Goal: Information Seeking & Learning: Learn about a topic

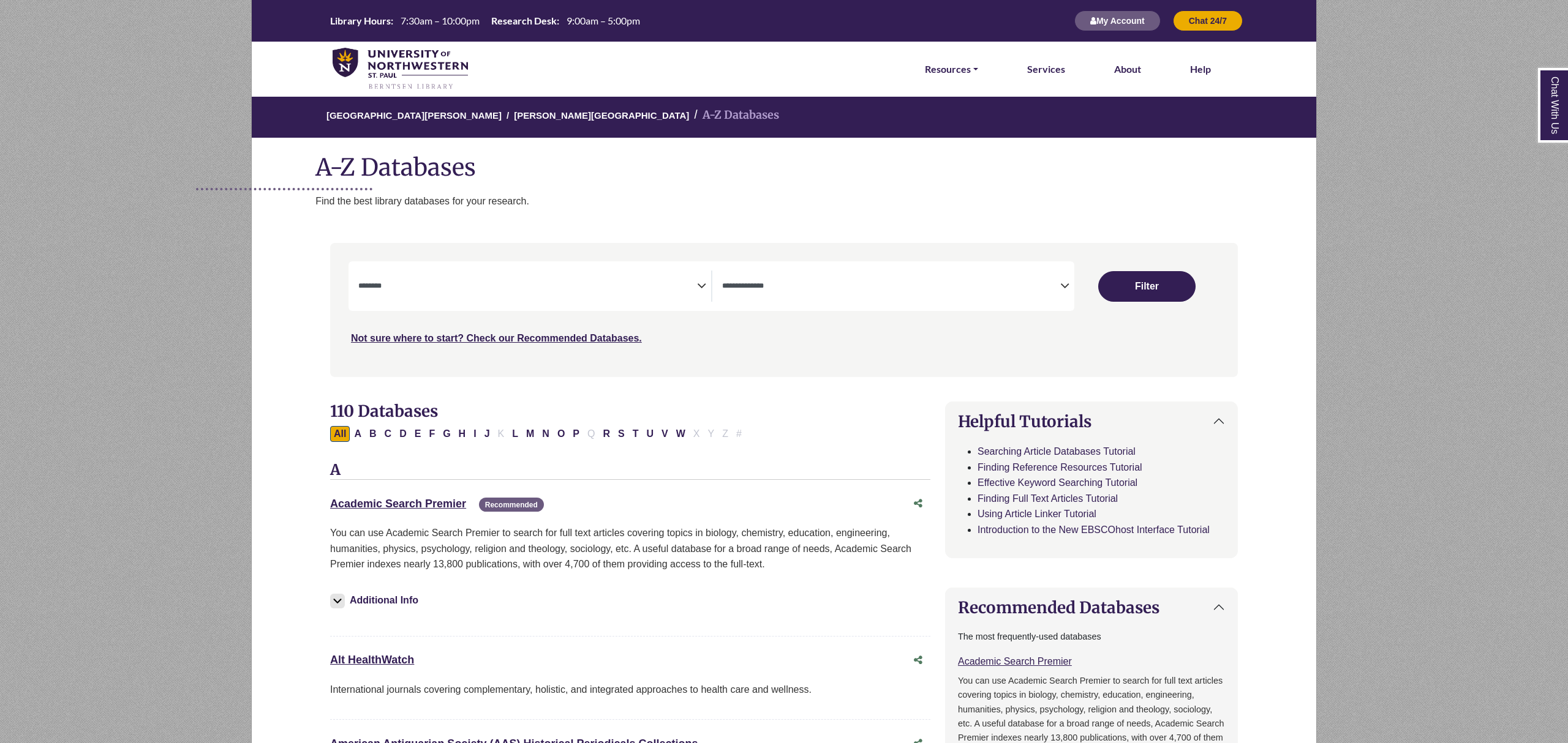
select select "Database Subject Filter"
select select "Database Types Filter"
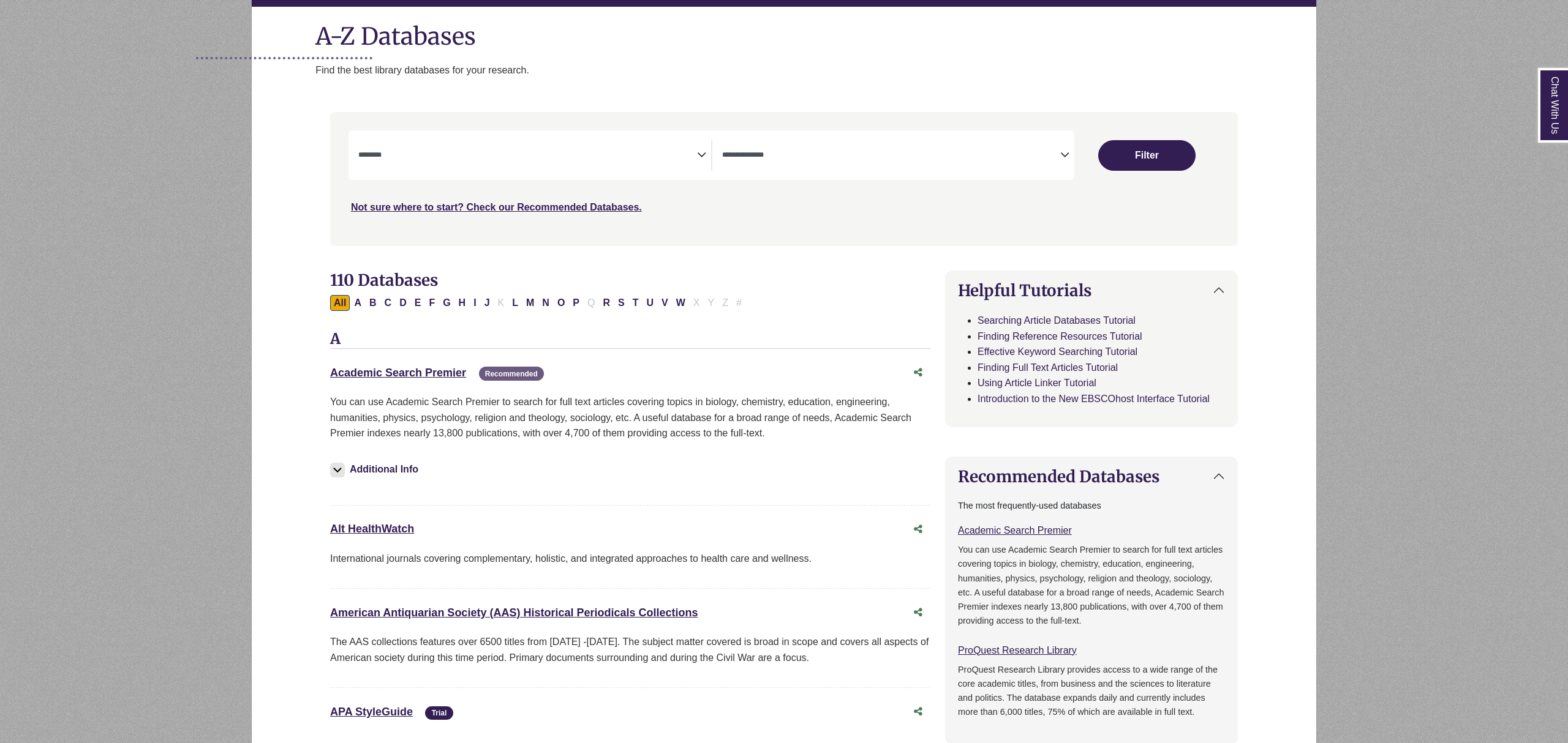
scroll to position [132, 0]
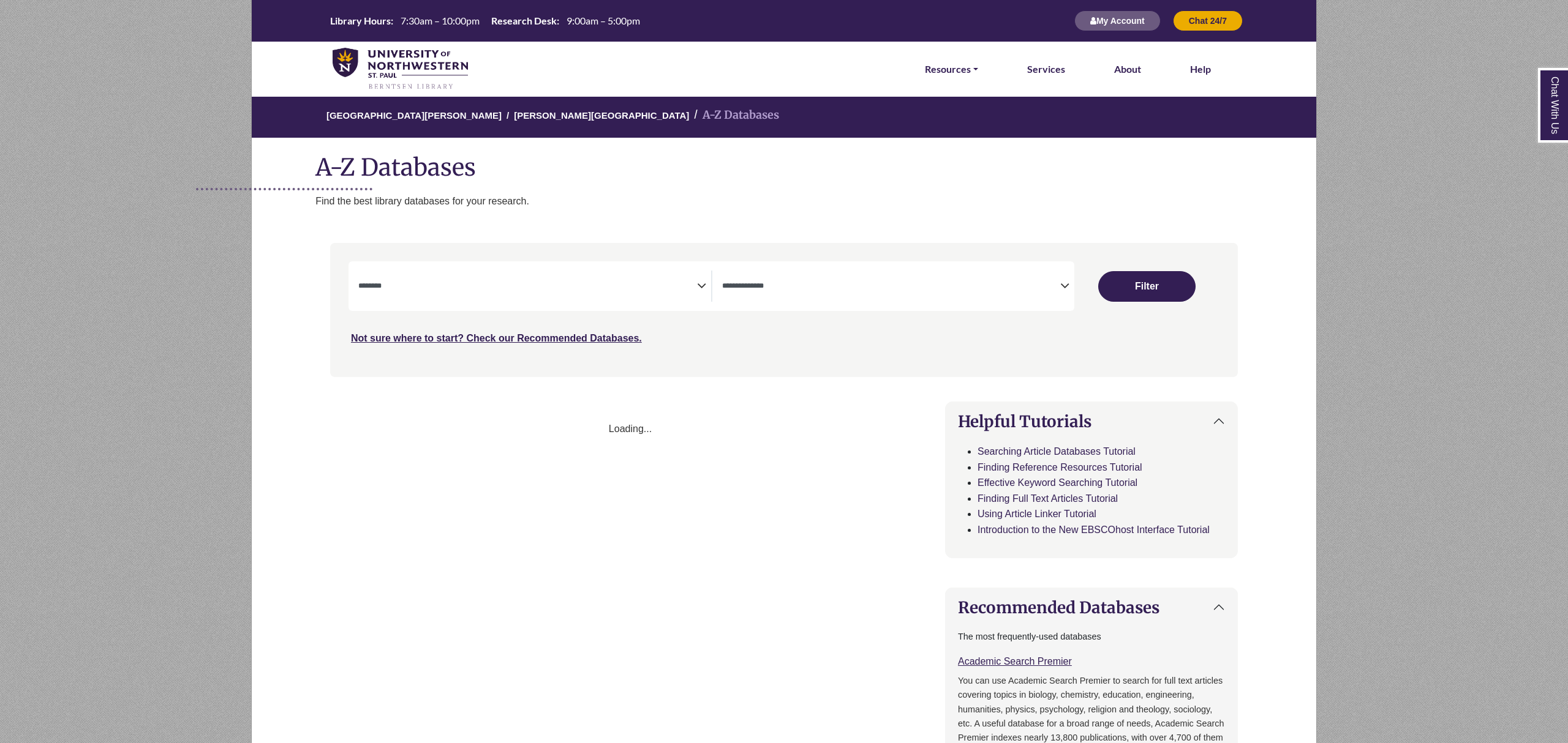
select select "Database Subject Filter"
select select "Database Types Filter"
select select "Database Subject Filter"
select select "Database Types Filter"
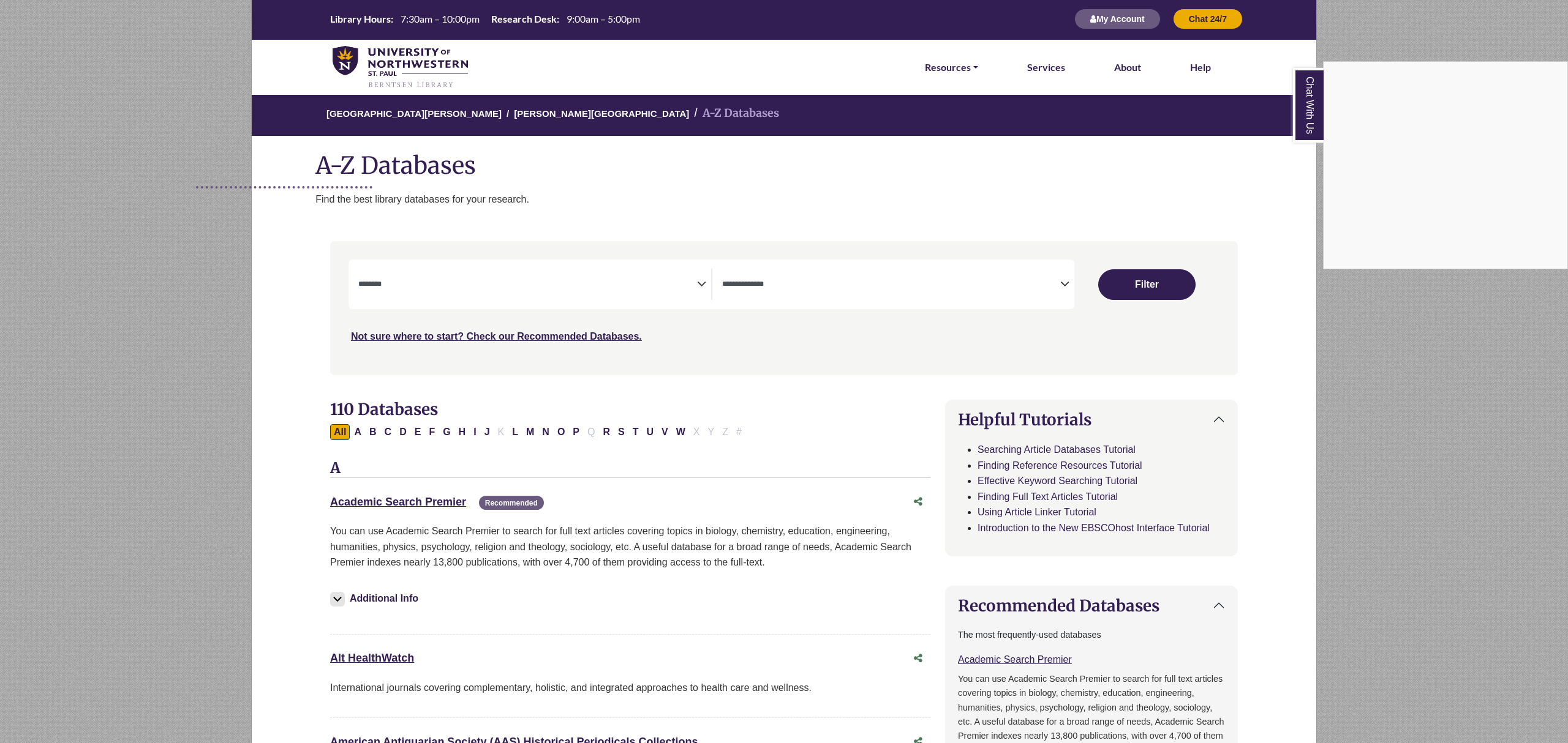
scroll to position [2, 0]
click at [683, 276] on div "Chat With Us" at bounding box center [784, 372] width 1568 height 743
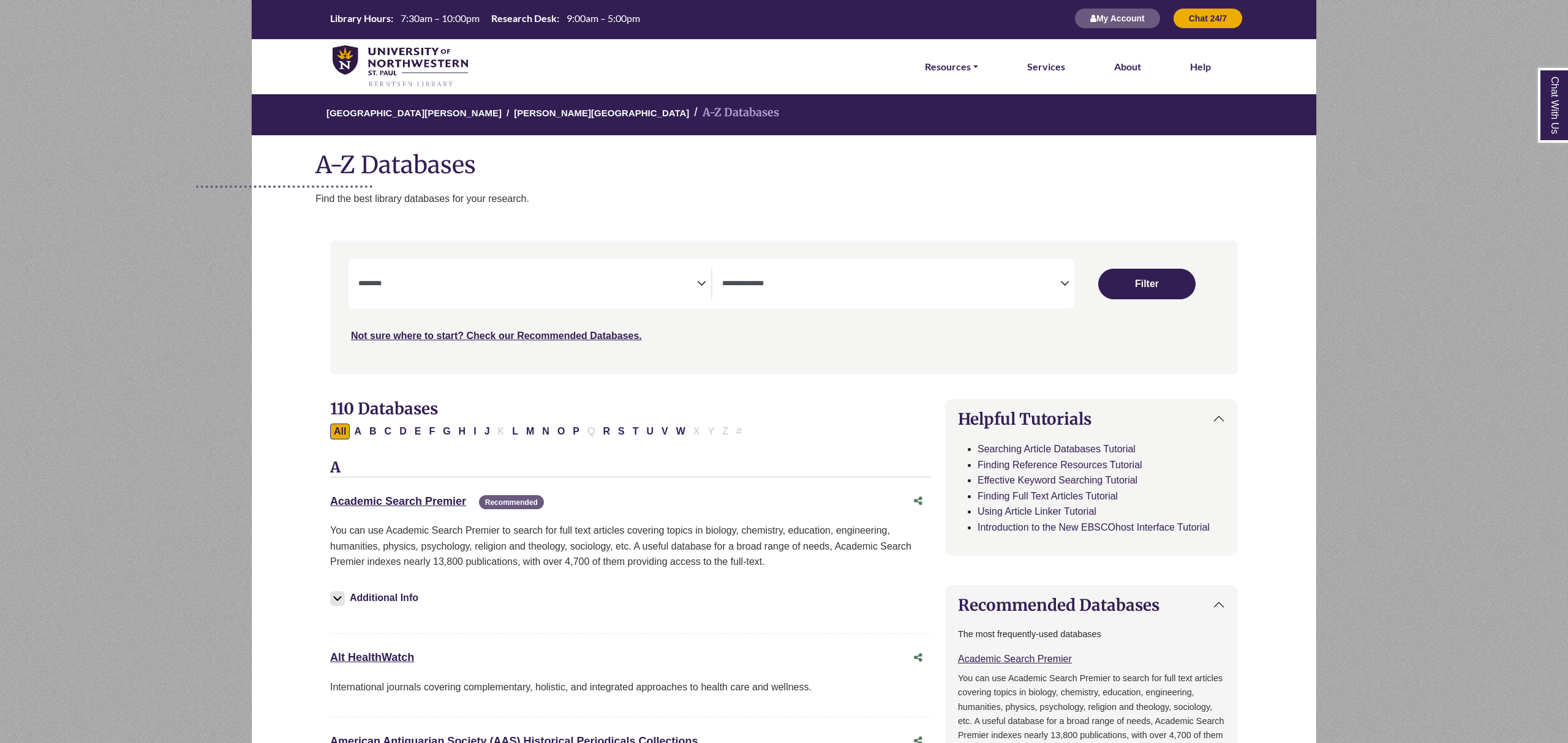
click at [695, 277] on span "Search filters" at bounding box center [528, 282] width 338 height 10
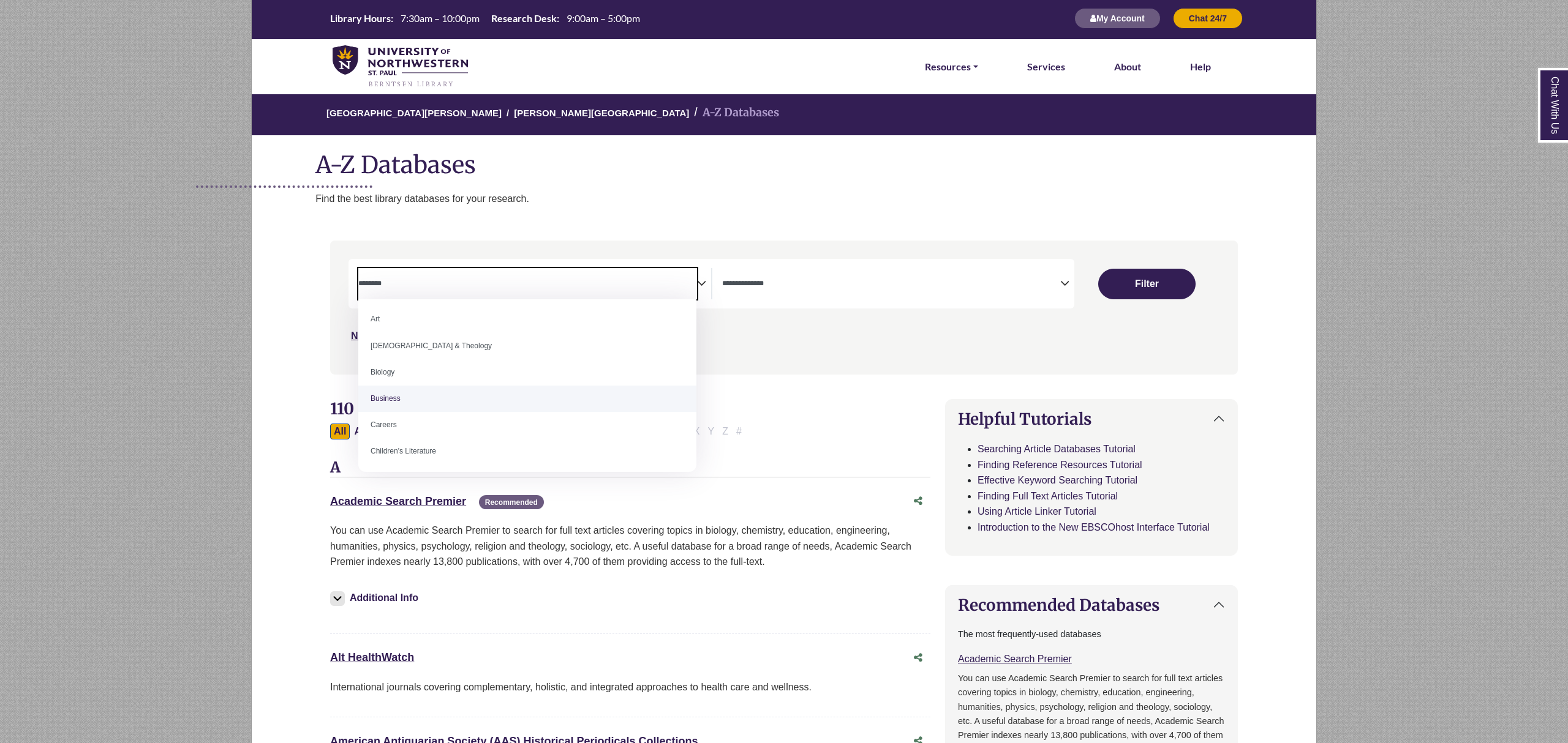
scroll to position [0, 0]
select select "*****"
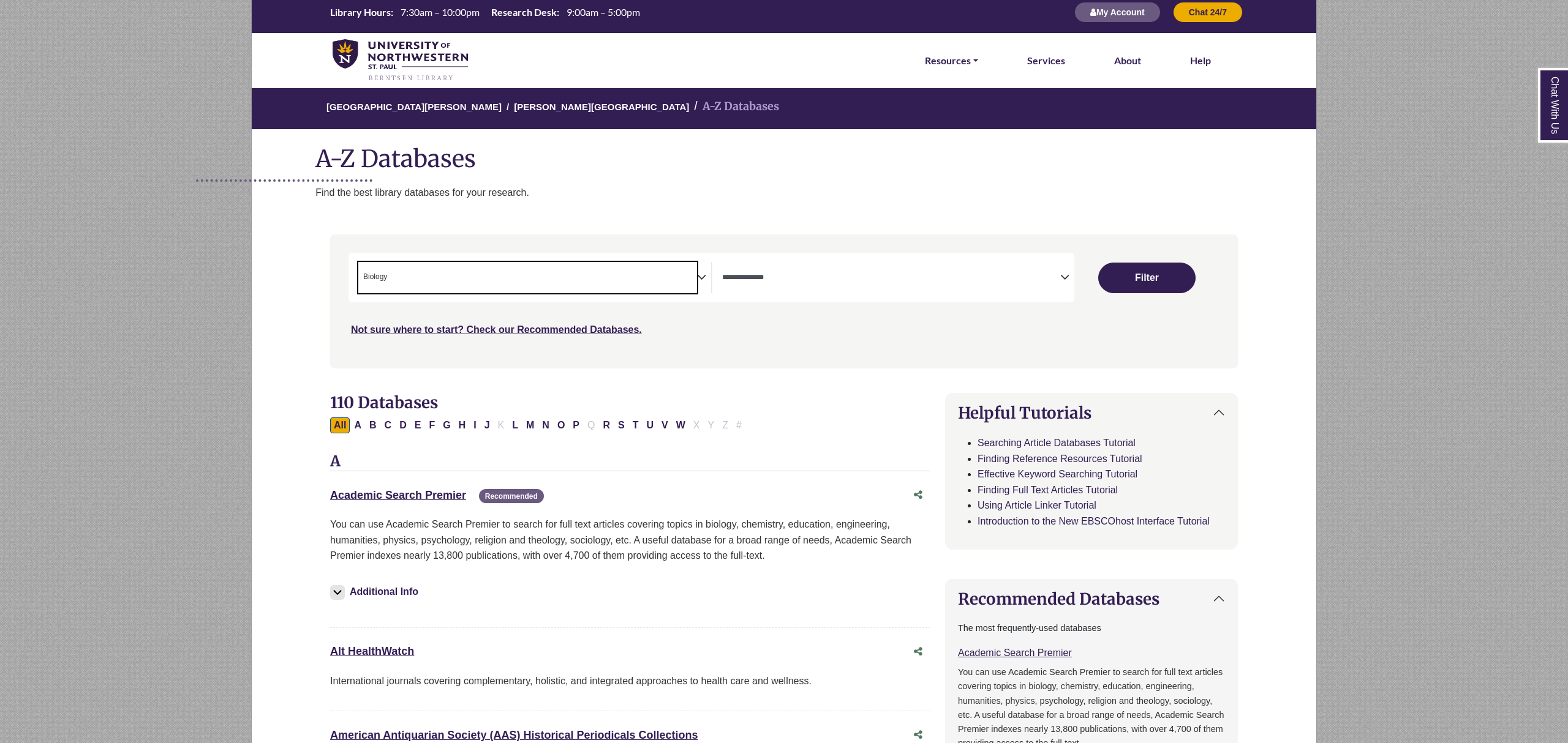
scroll to position [17, 0]
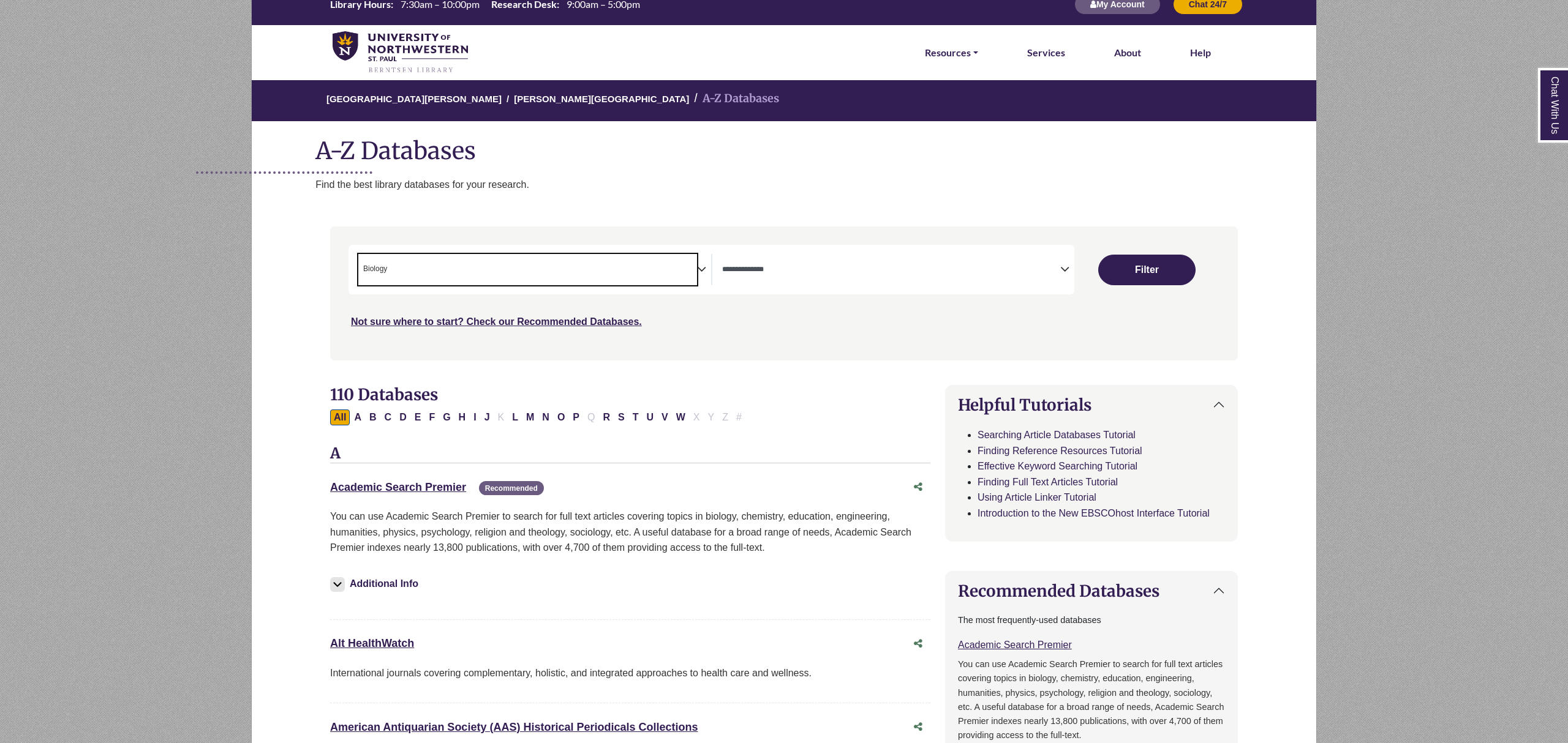
click at [455, 269] on span "× Biology" at bounding box center [528, 270] width 338 height 31
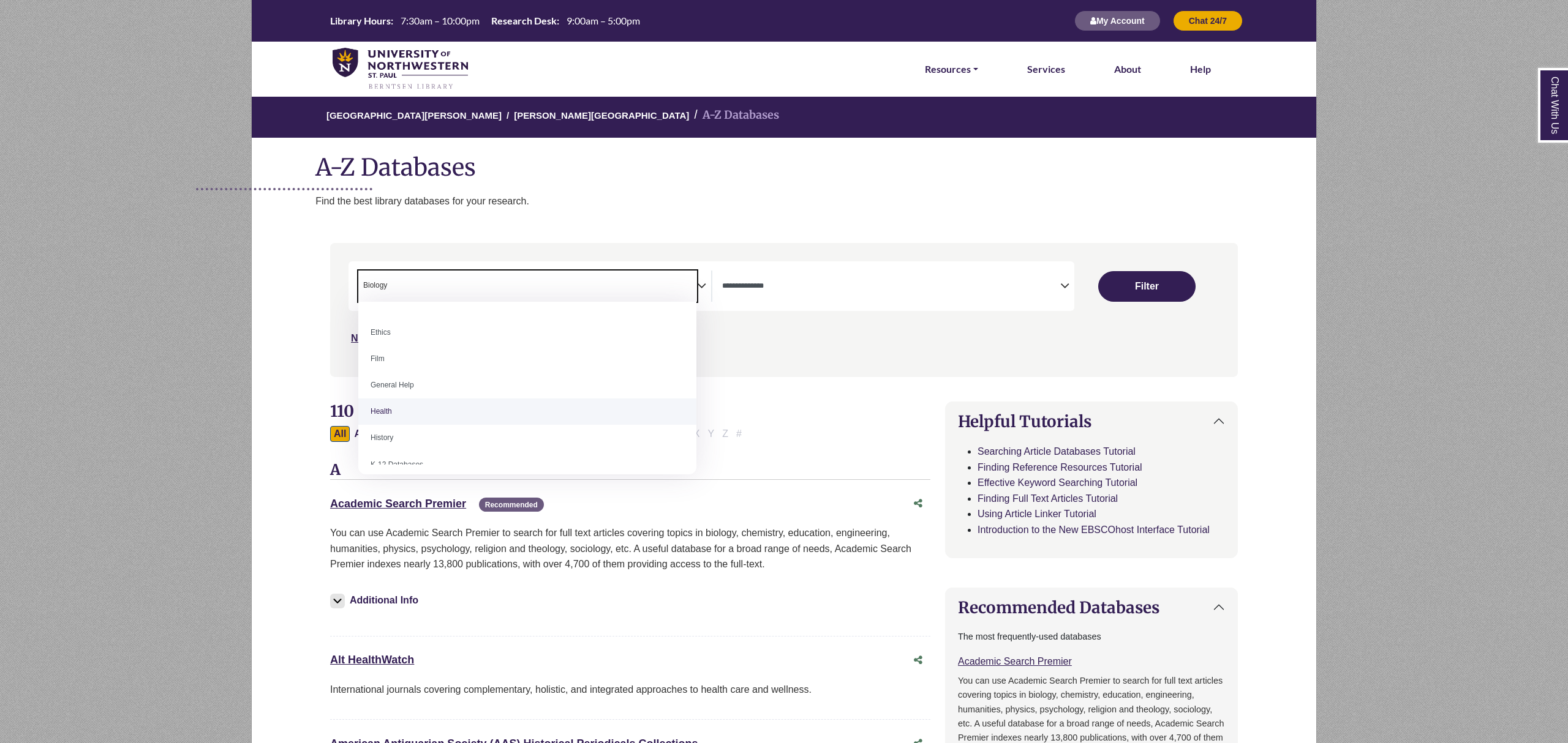
scroll to position [469, 0]
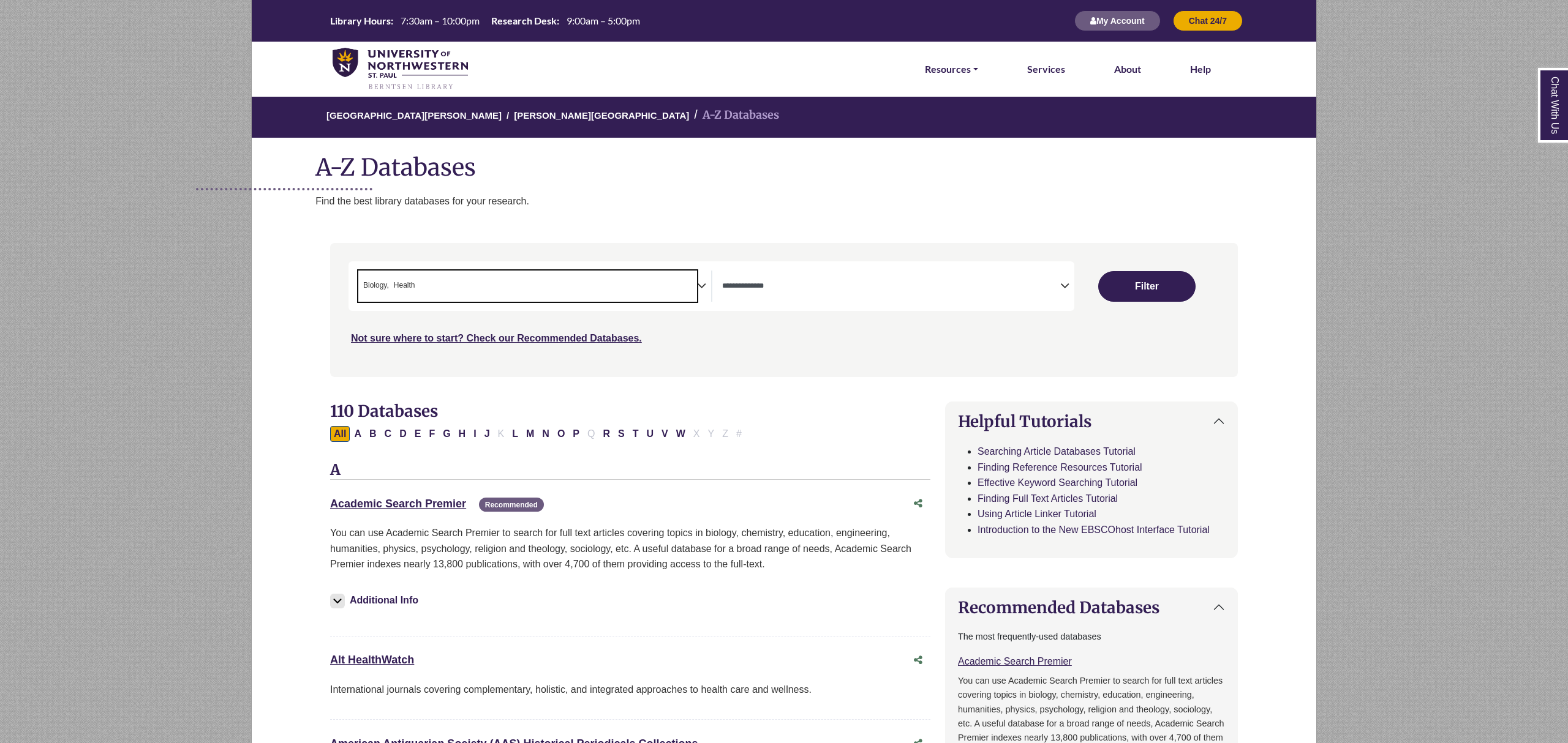
click at [471, 291] on span "× Biology × Health" at bounding box center [528, 285] width 338 height 31
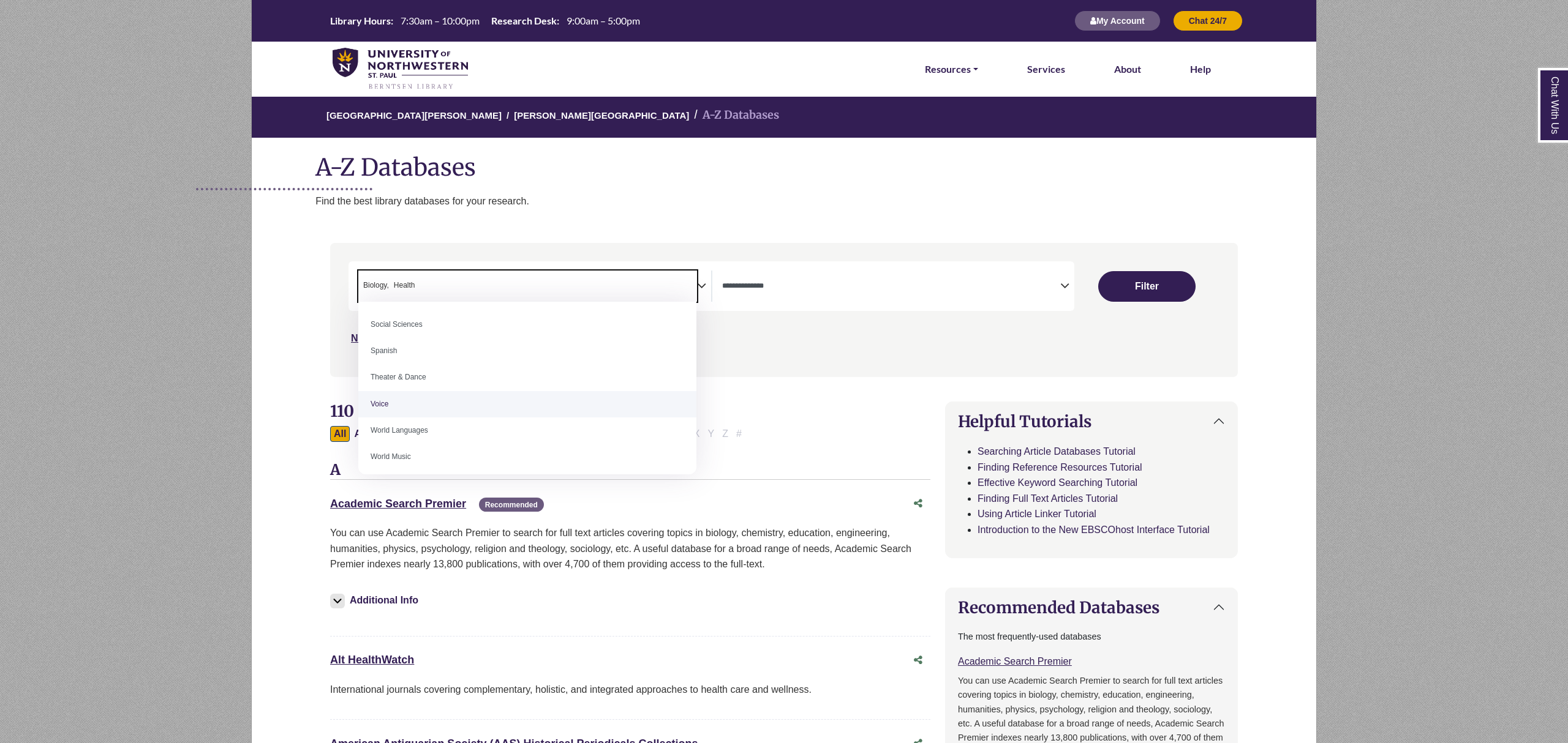
scroll to position [1090, 0]
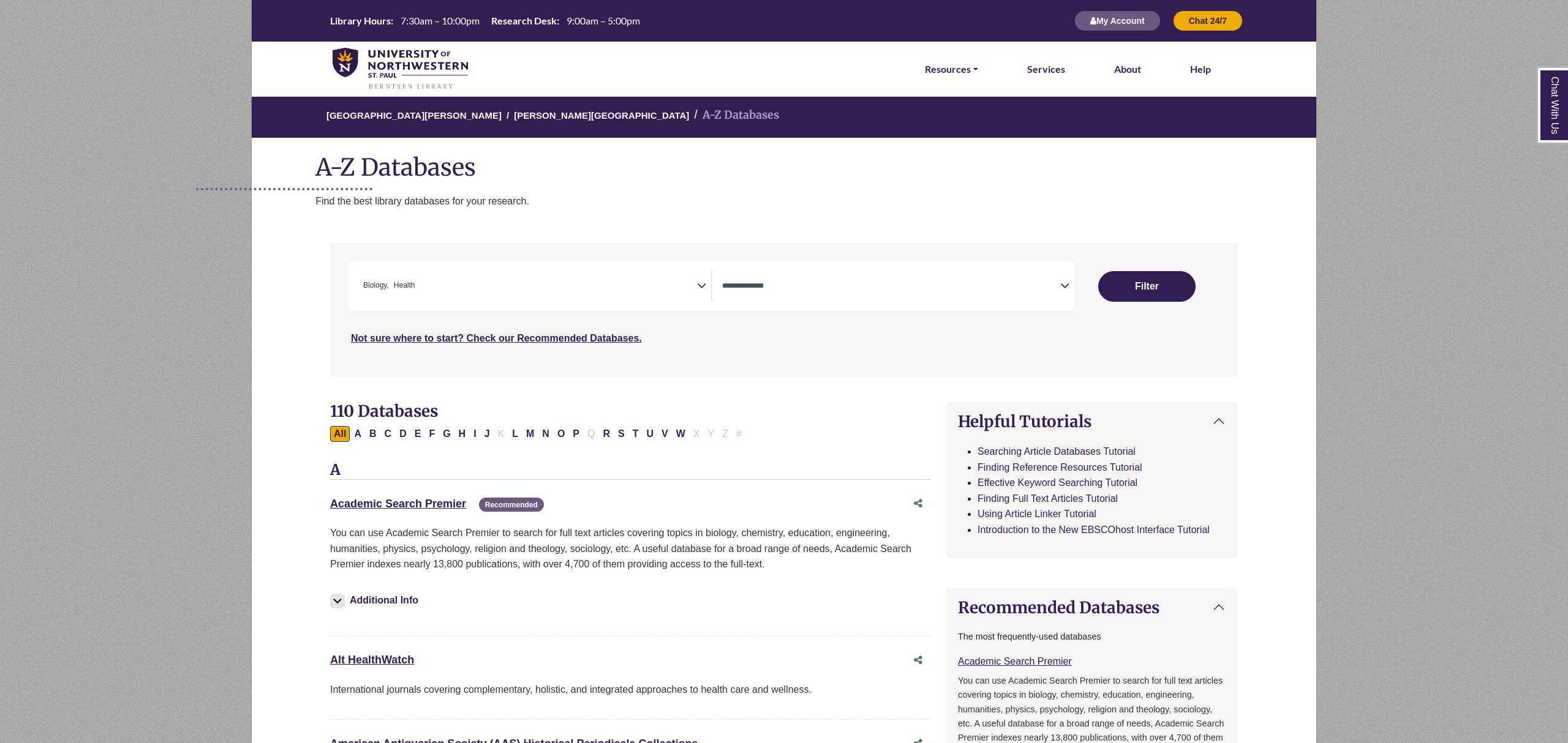
click at [659, 166] on h1 "A-Z Databases" at bounding box center [784, 163] width 1065 height 38
click at [1130, 283] on button "Filter" at bounding box center [1148, 286] width 98 height 30
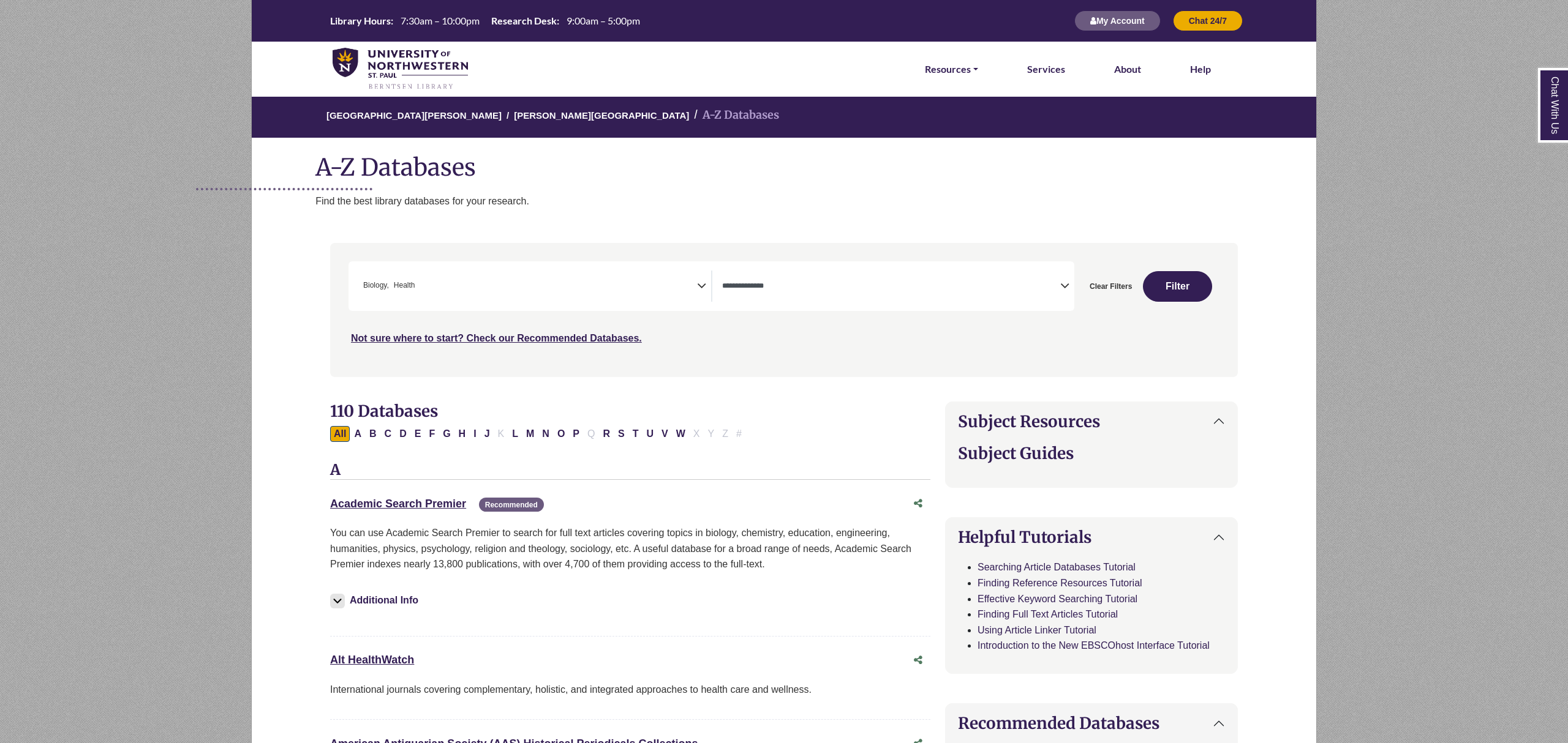
select select "Database Types Filter"
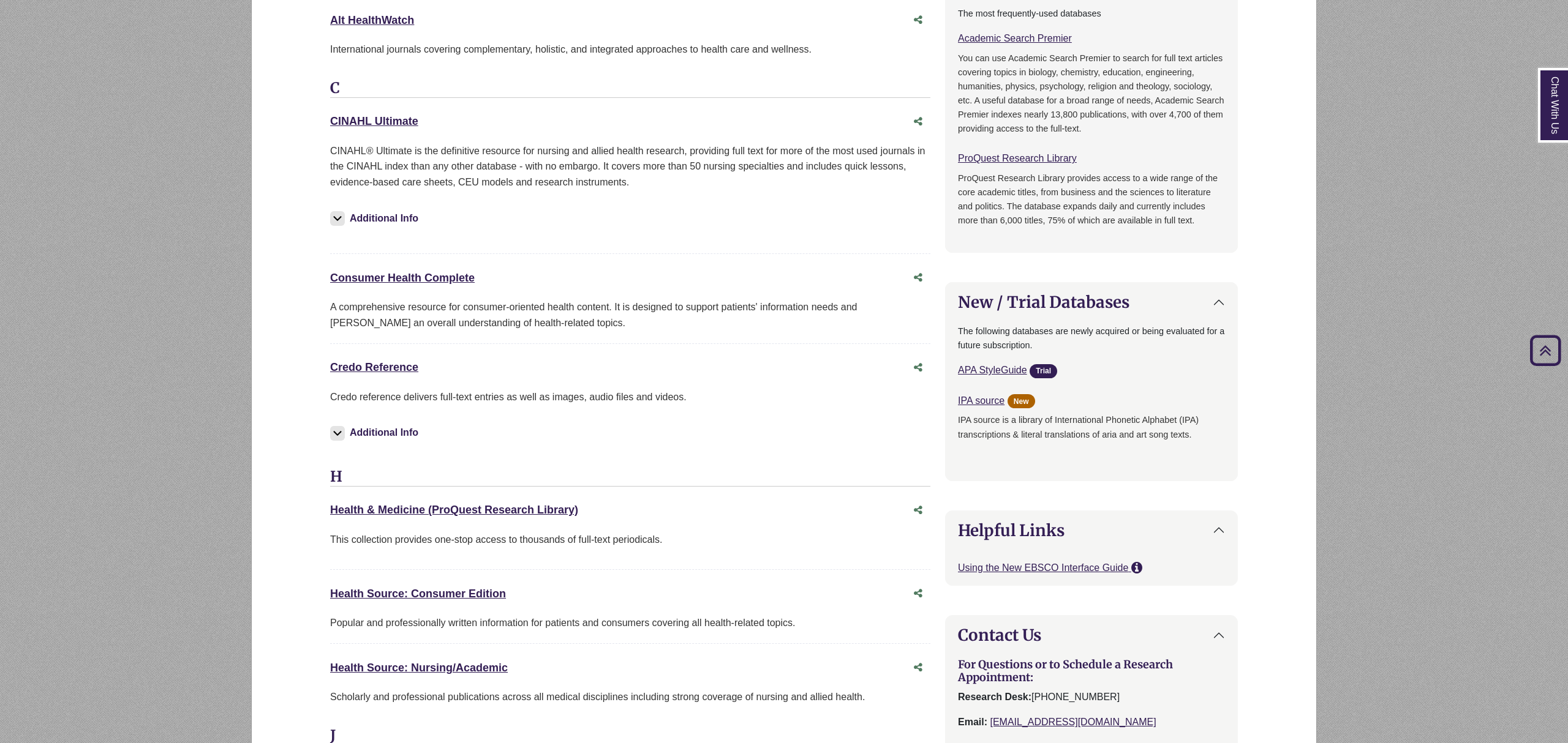
scroll to position [952, 0]
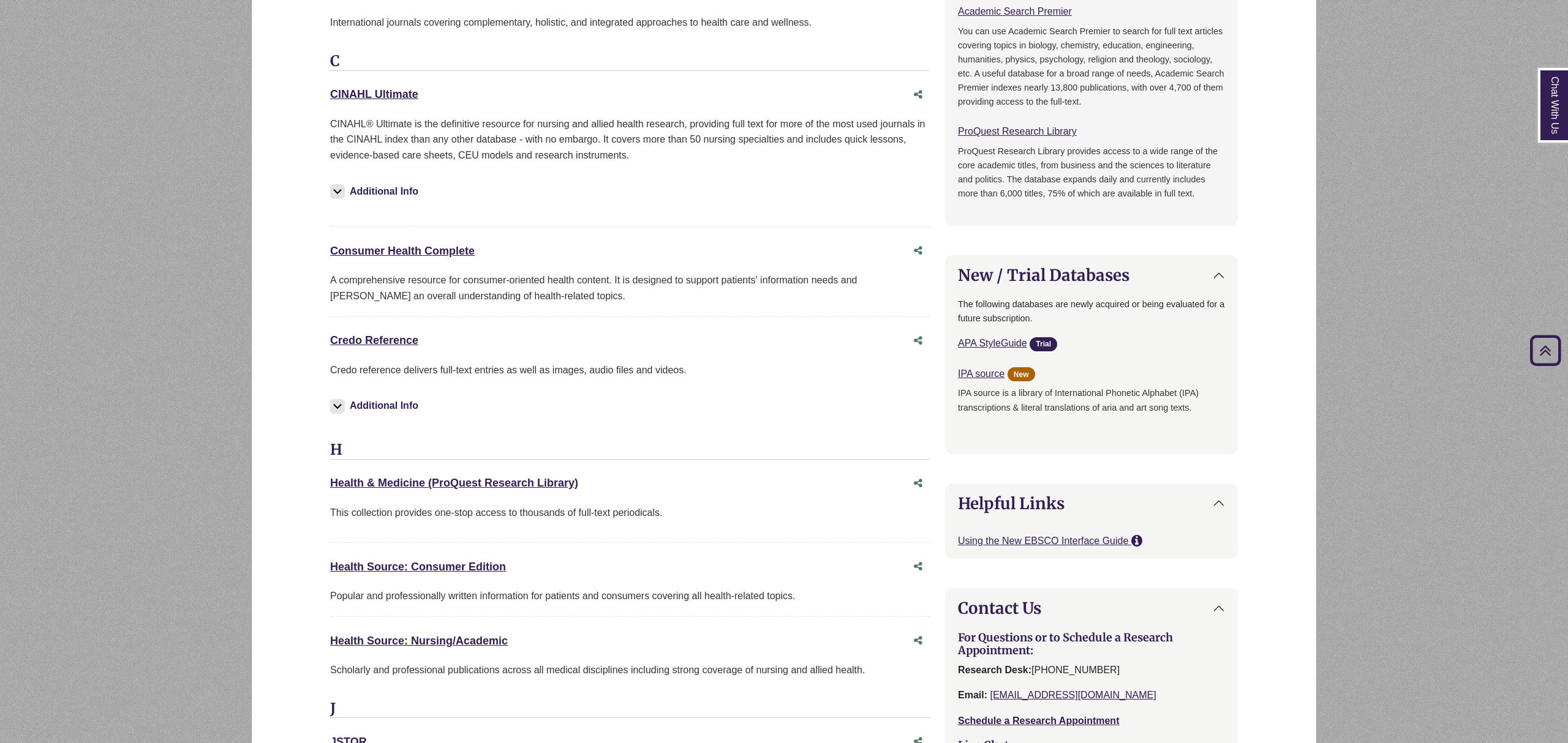
click at [99, 229] on body "Skip to Main Content Library Hours: 7:30am – 10:00pm Research Desk: 9:00am – 5:…" at bounding box center [784, 296] width 1568 height 2496
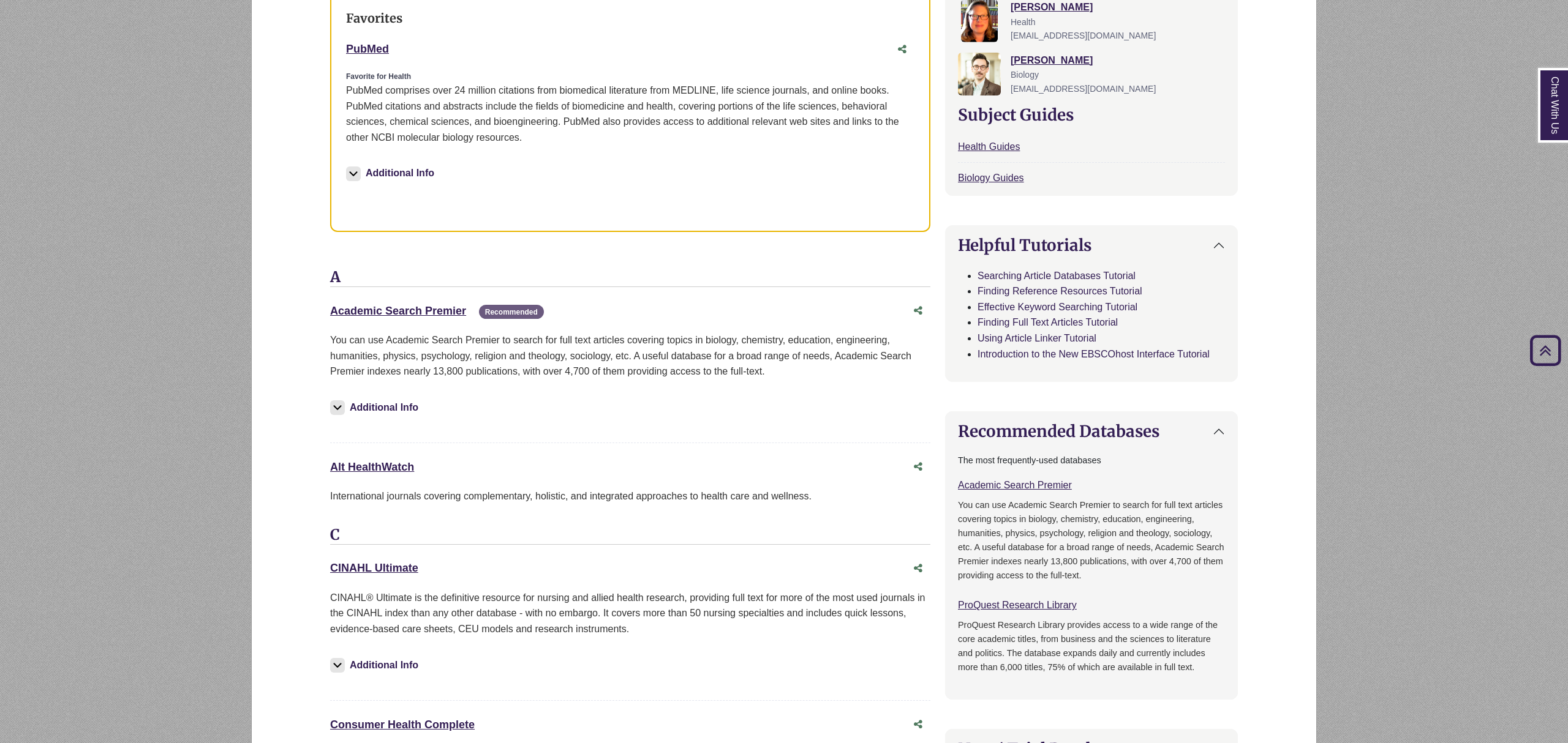
scroll to position [478, 0]
drag, startPoint x: 395, startPoint y: 47, endPoint x: 328, endPoint y: 40, distance: 67.4
copy link "PubMed"
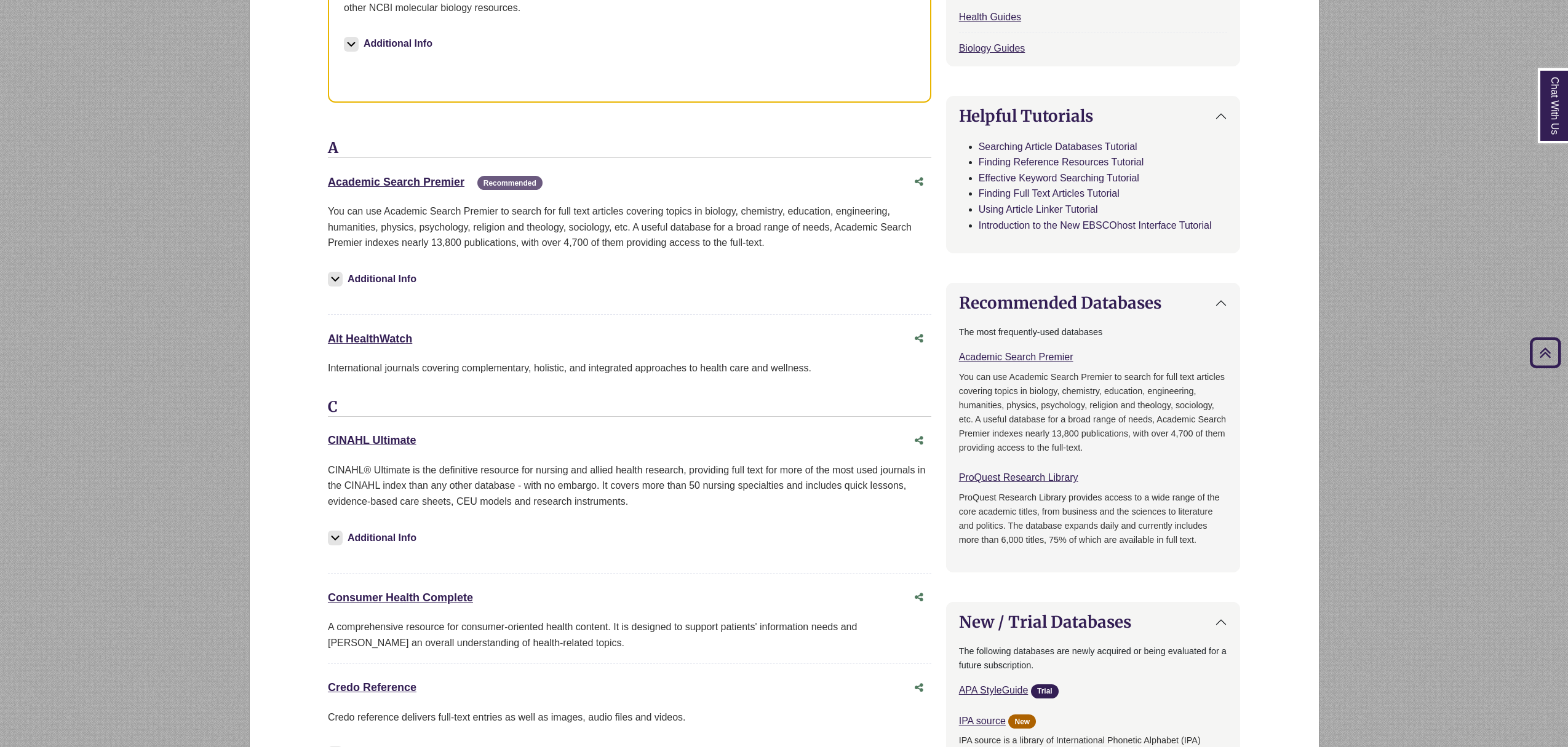
scroll to position [342, 0]
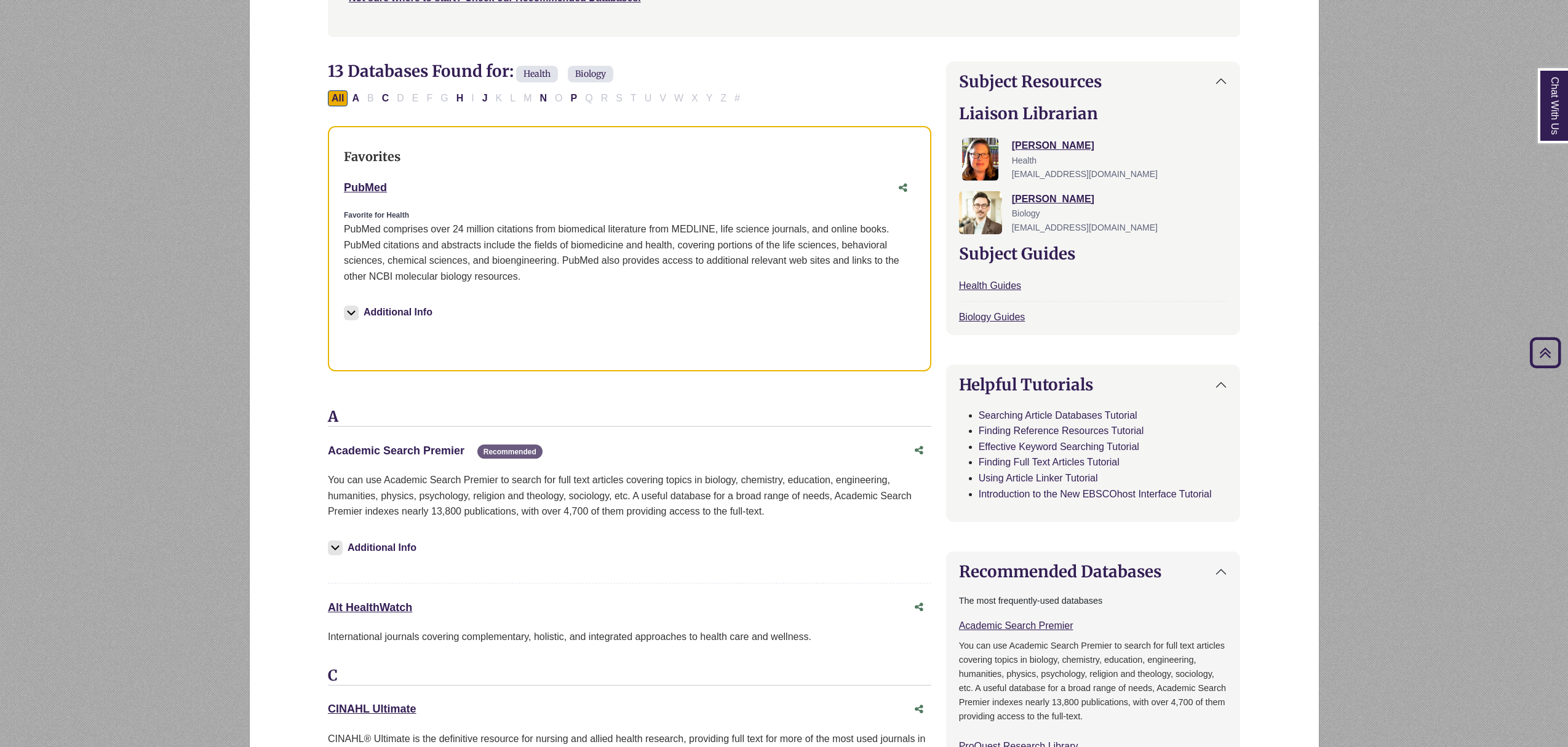
click at [405, 446] on link "Academic Search Premier This link opens in a new window" at bounding box center [396, 450] width 137 height 12
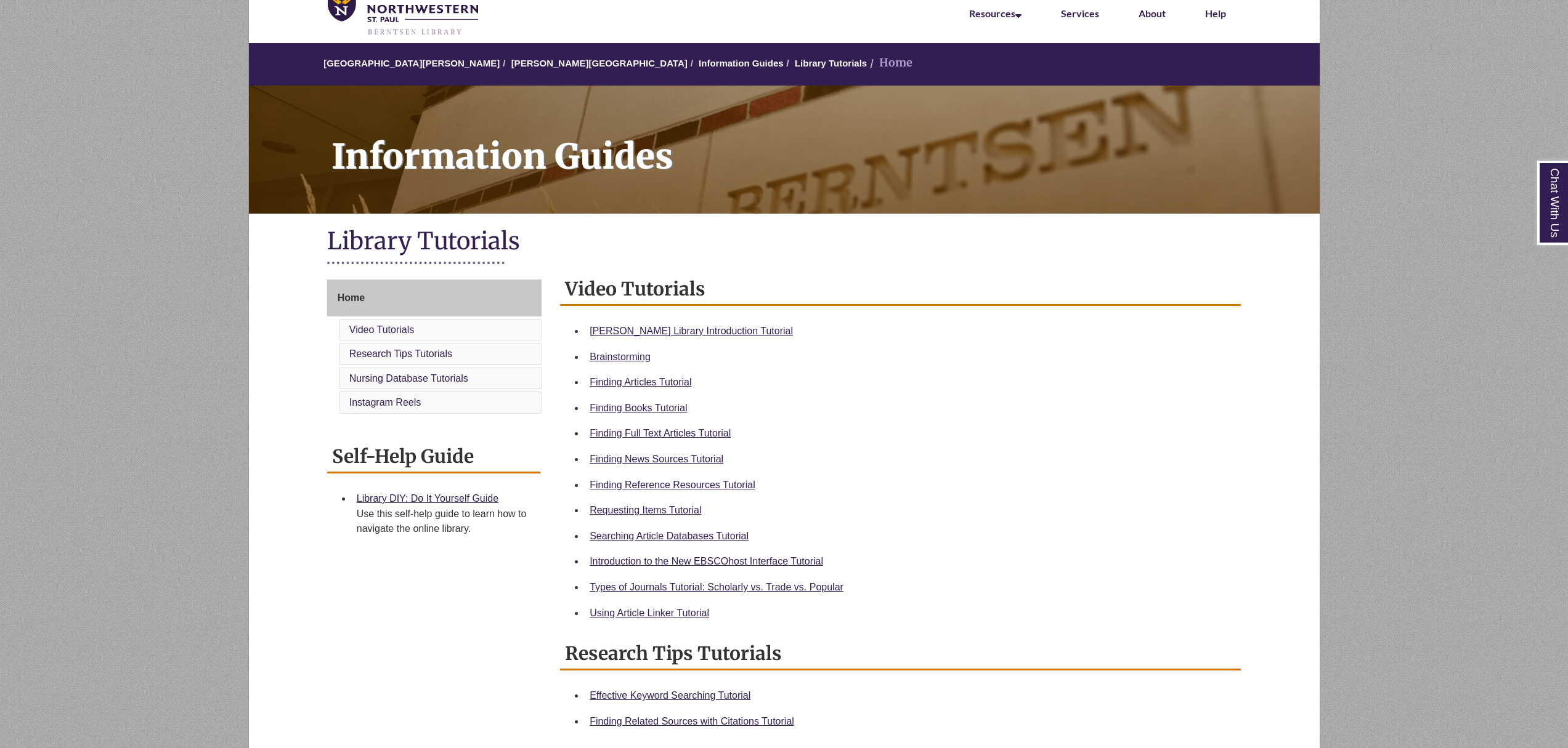
scroll to position [66, 0]
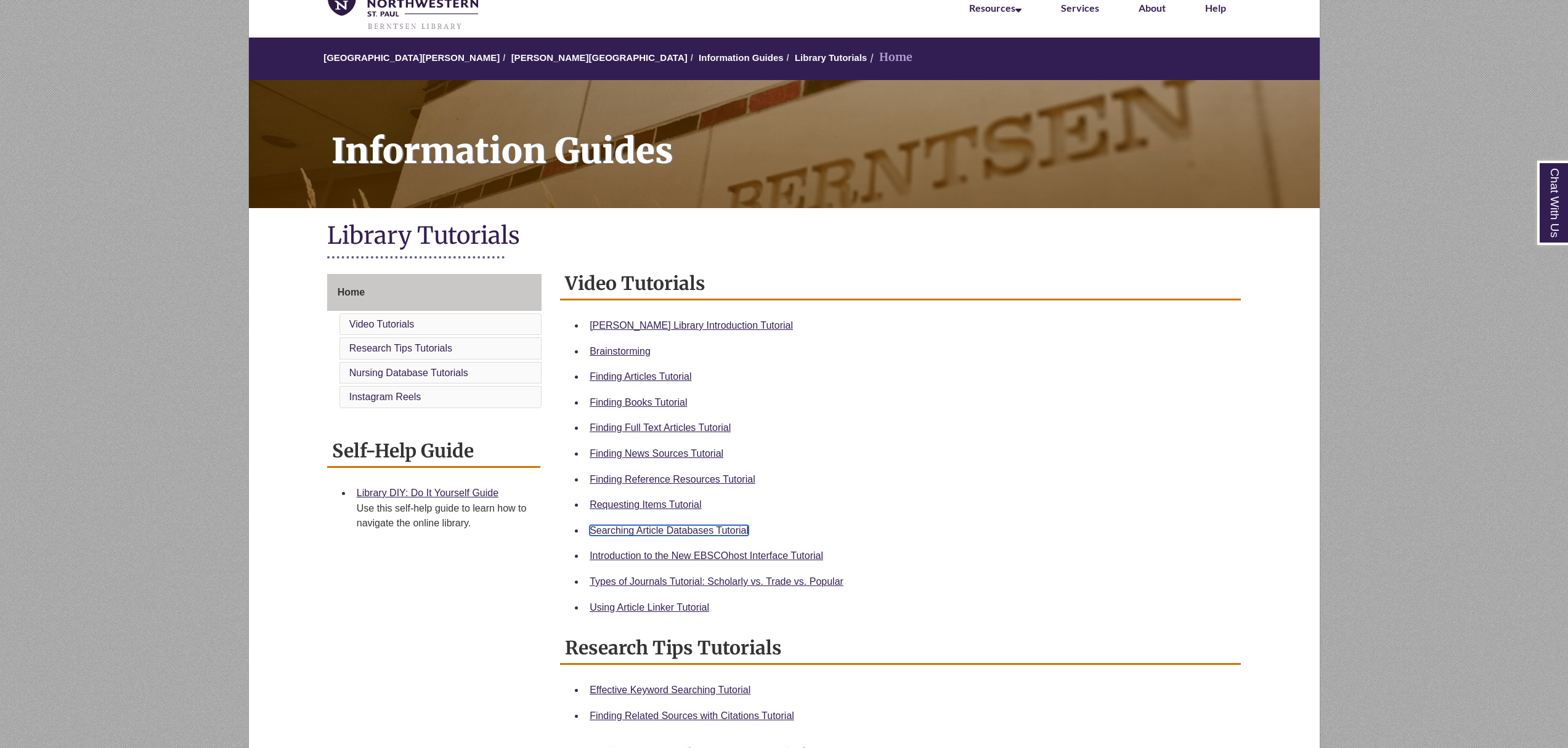
click at [685, 526] on link "Searching Article Databases Tutorial" at bounding box center [669, 531] width 159 height 10
